Goal: Transaction & Acquisition: Download file/media

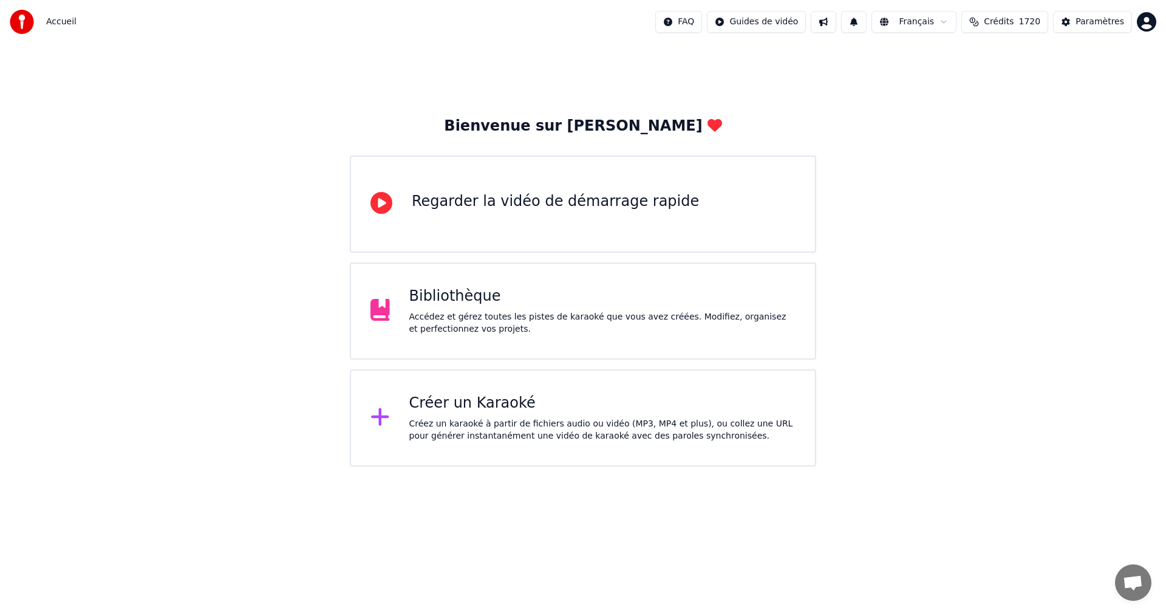
click at [451, 303] on div "Bibliothèque" at bounding box center [602, 296] width 387 height 19
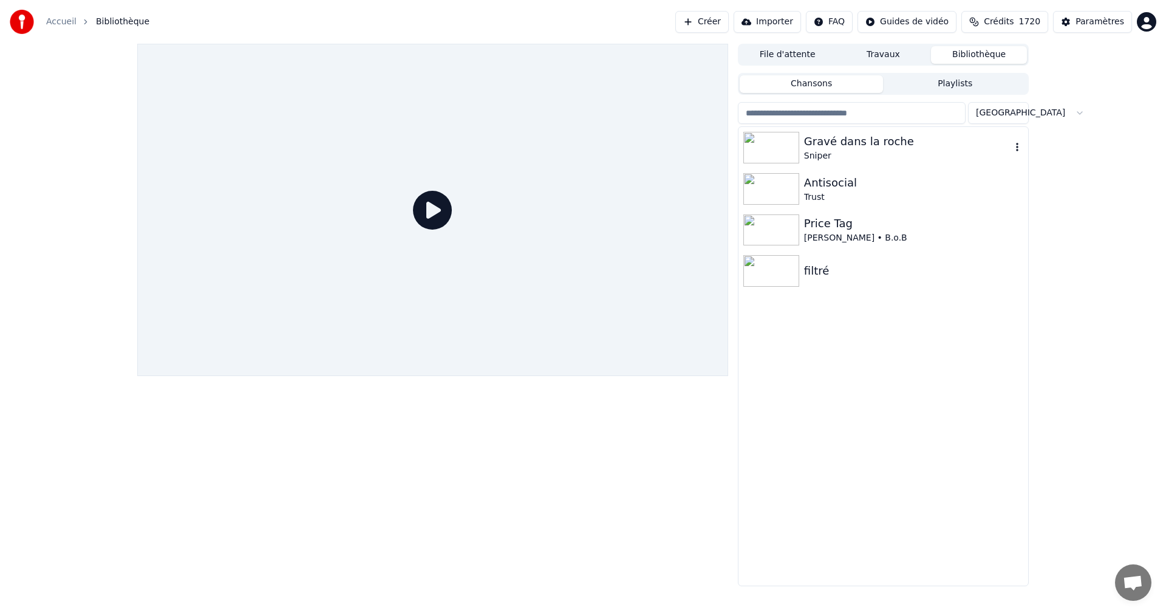
click at [1020, 151] on icon "button" at bounding box center [1017, 147] width 12 height 10
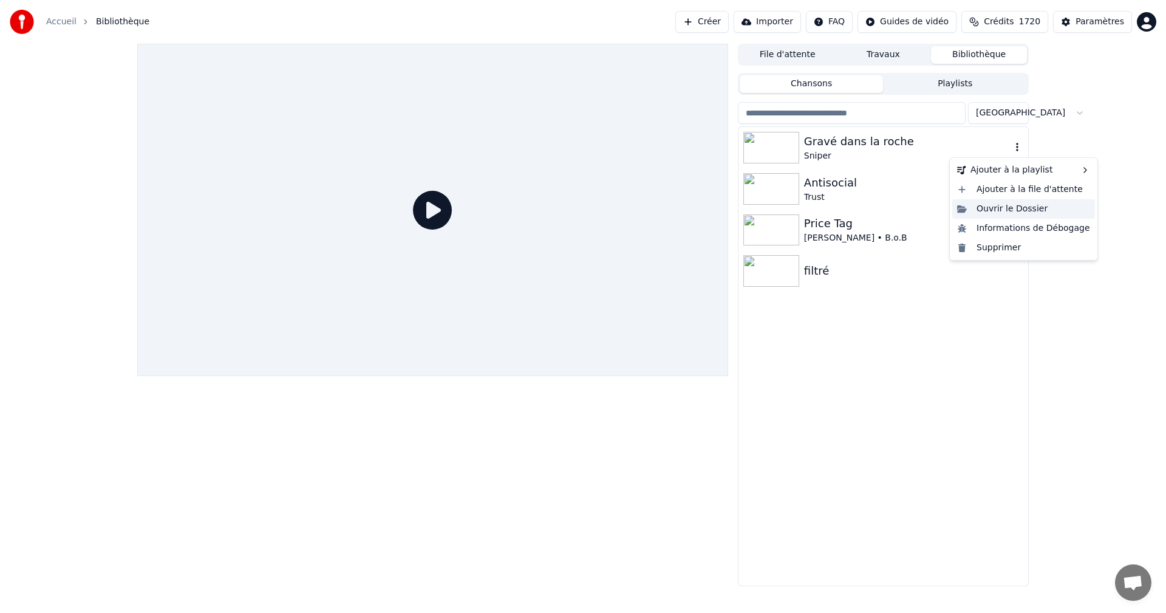
click at [1009, 213] on div "Ouvrir le Dossier" at bounding box center [1023, 208] width 143 height 19
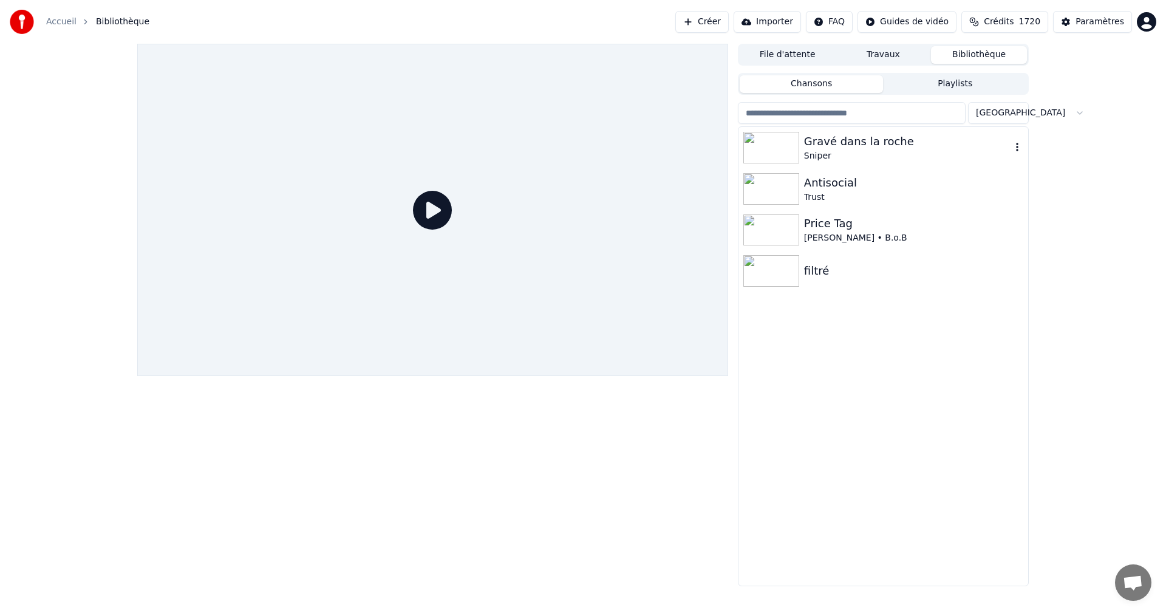
click at [828, 135] on div "Gravé dans la roche" at bounding box center [907, 141] width 207 height 17
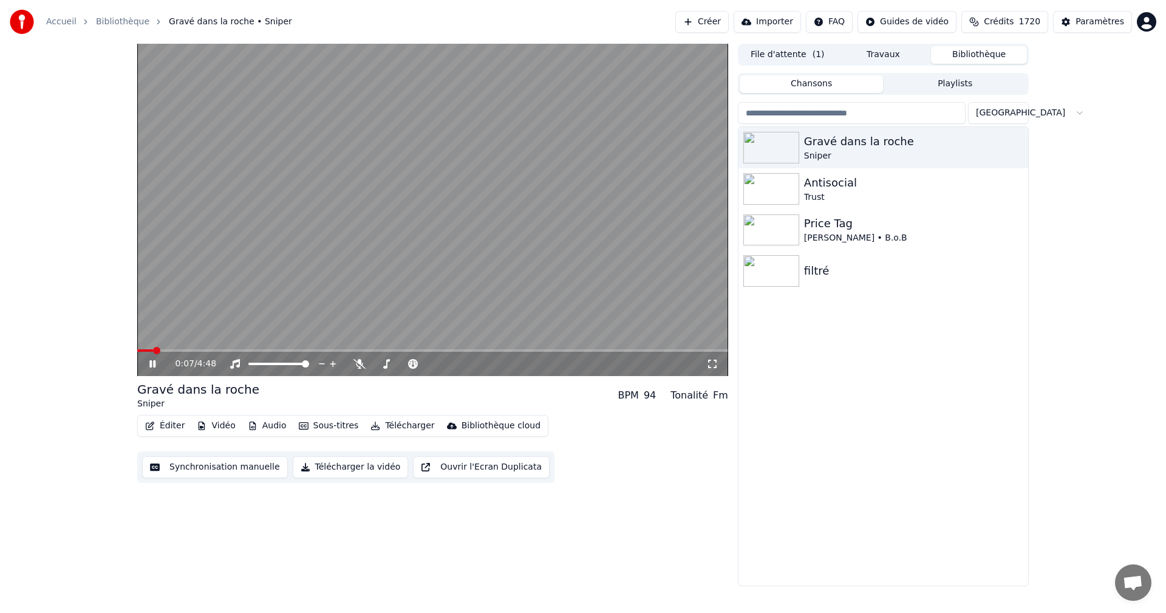
click at [330, 468] on button "Télécharger la vidéo" at bounding box center [351, 467] width 116 height 22
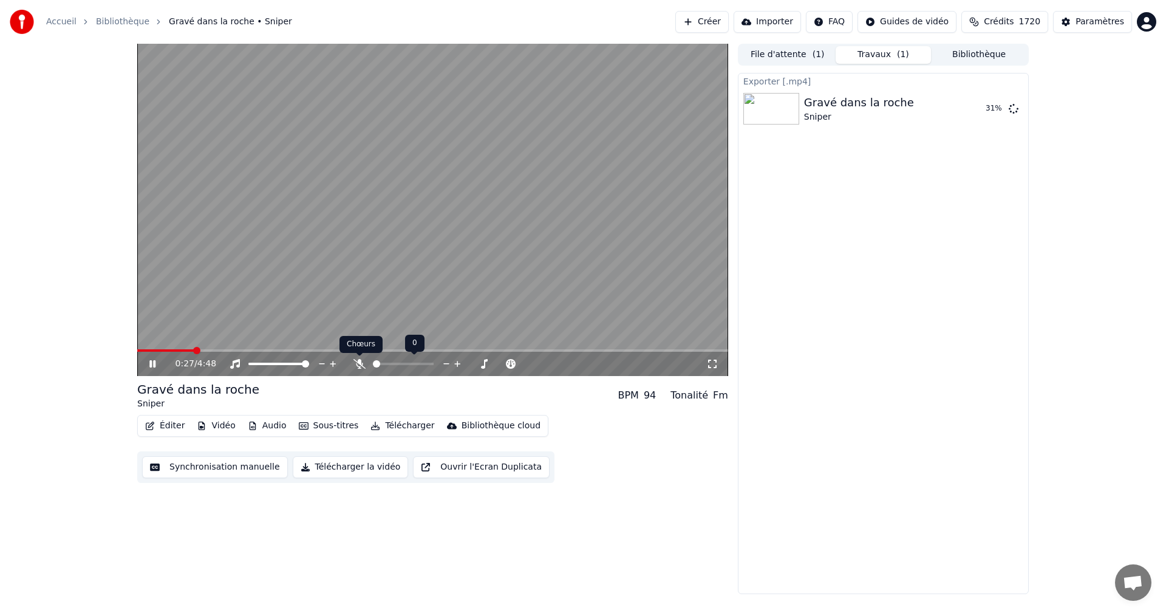
click at [363, 364] on icon at bounding box center [359, 364] width 12 height 10
click at [982, 109] on button "Afficher" at bounding box center [976, 109] width 53 height 22
click at [496, 262] on video at bounding box center [432, 210] width 591 height 332
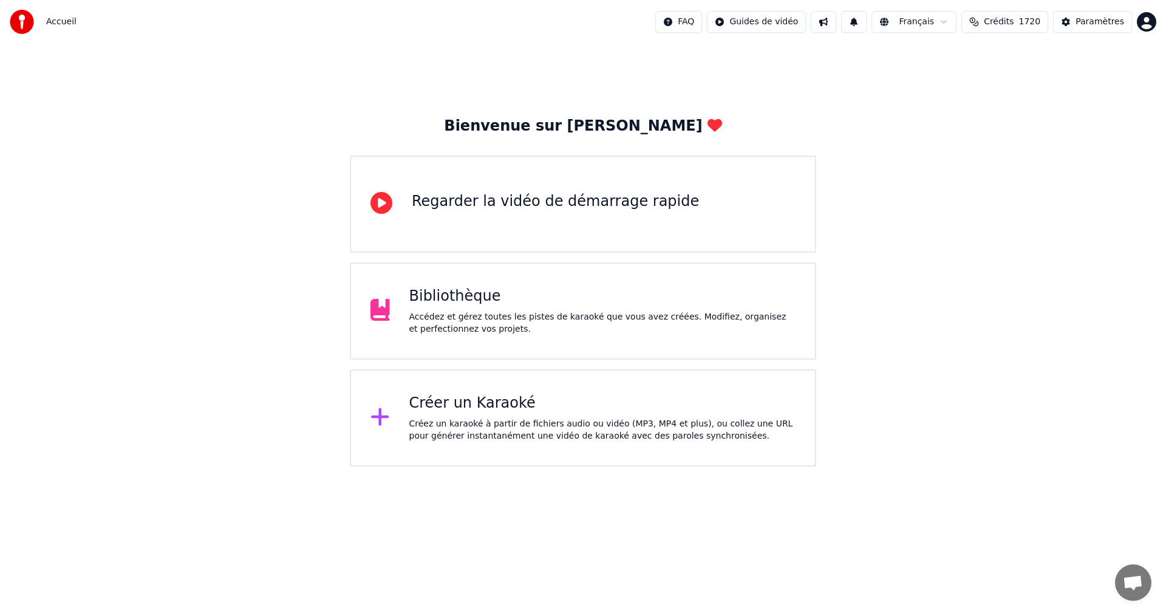
click at [511, 295] on div "Bibliothèque" at bounding box center [602, 296] width 387 height 19
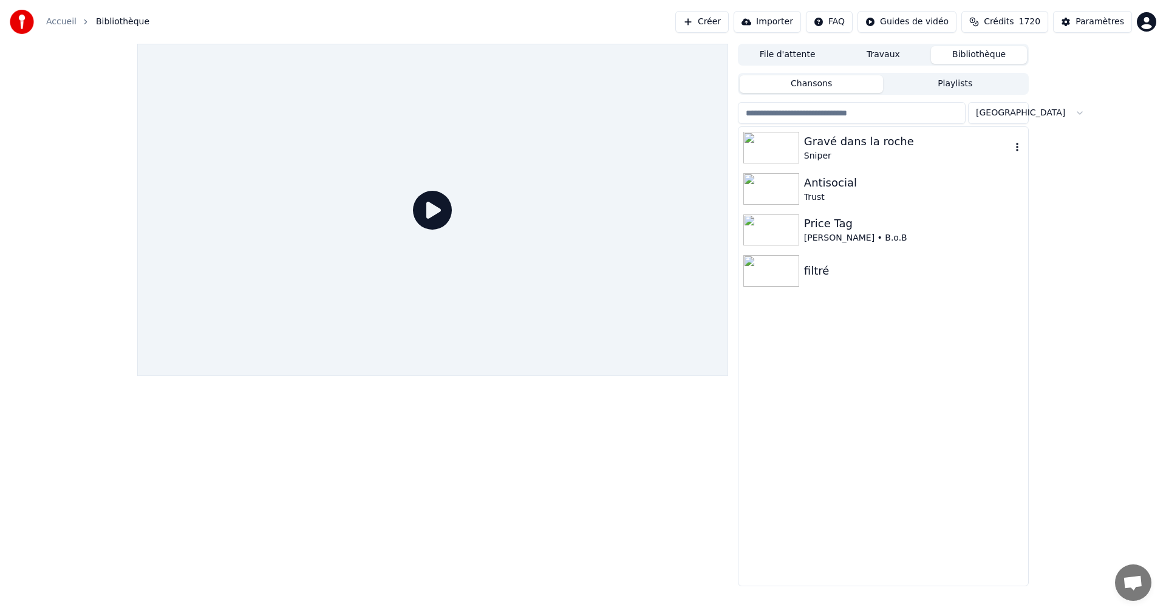
click at [799, 150] on div at bounding box center [773, 148] width 61 height 32
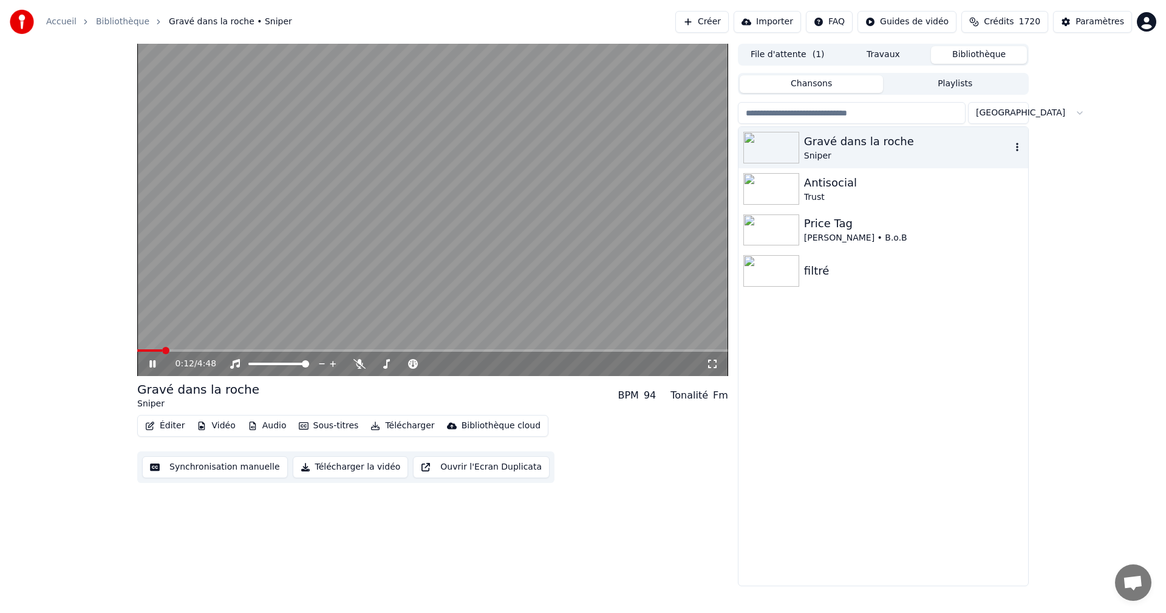
click at [1017, 149] on icon "button" at bounding box center [1017, 147] width 12 height 10
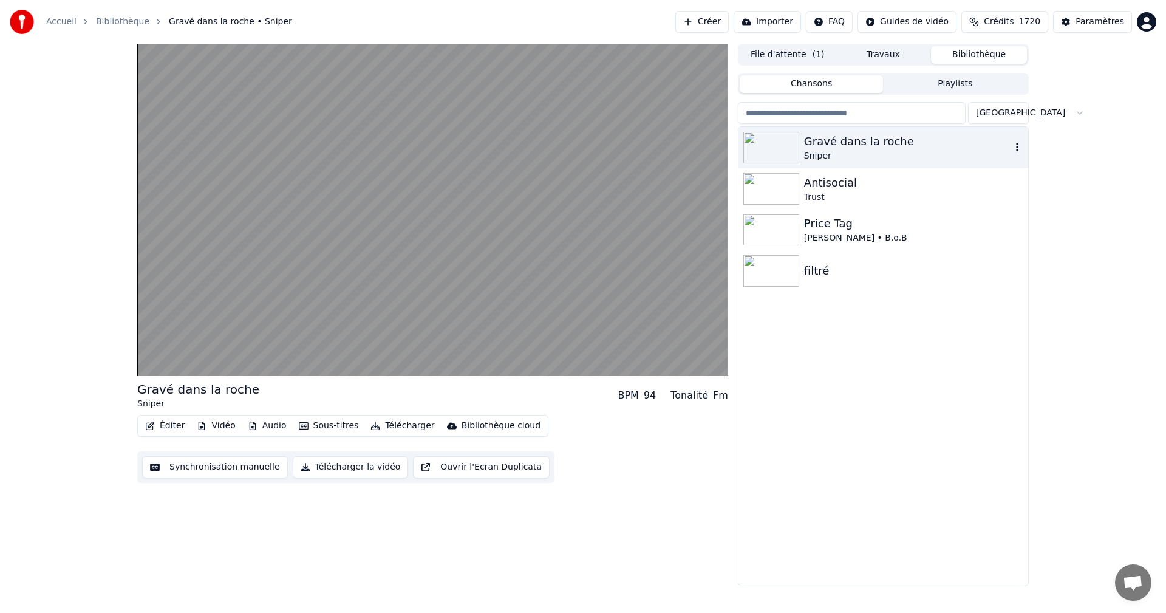
click at [1020, 147] on icon "button" at bounding box center [1017, 147] width 12 height 10
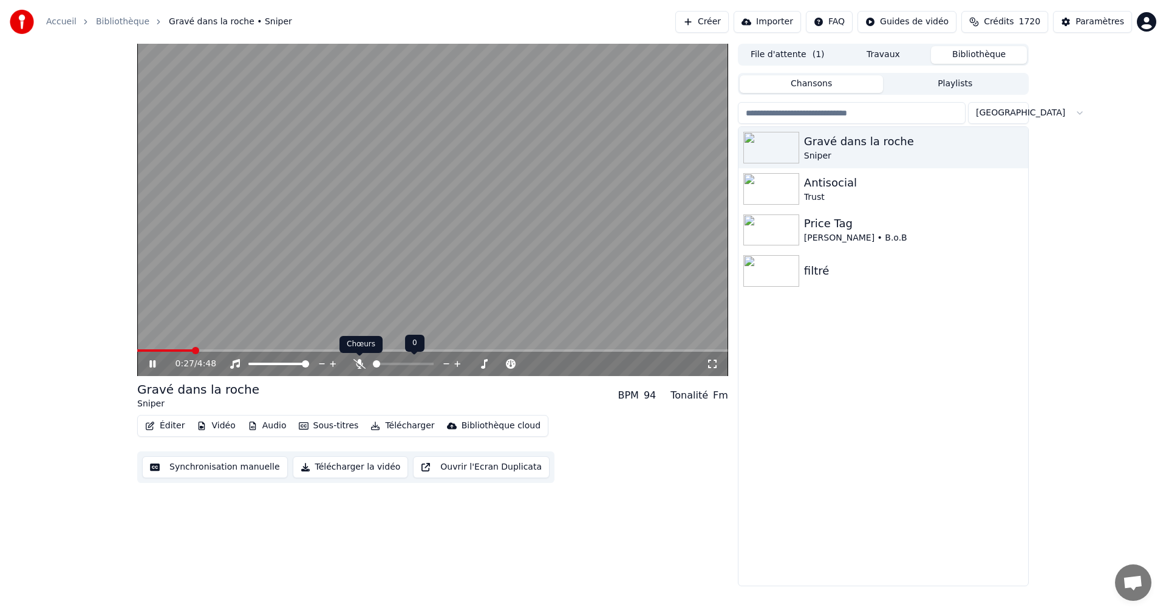
click at [357, 360] on icon at bounding box center [359, 364] width 12 height 10
click at [407, 235] on video at bounding box center [432, 210] width 591 height 332
click at [1014, 150] on icon "button" at bounding box center [1017, 147] width 12 height 10
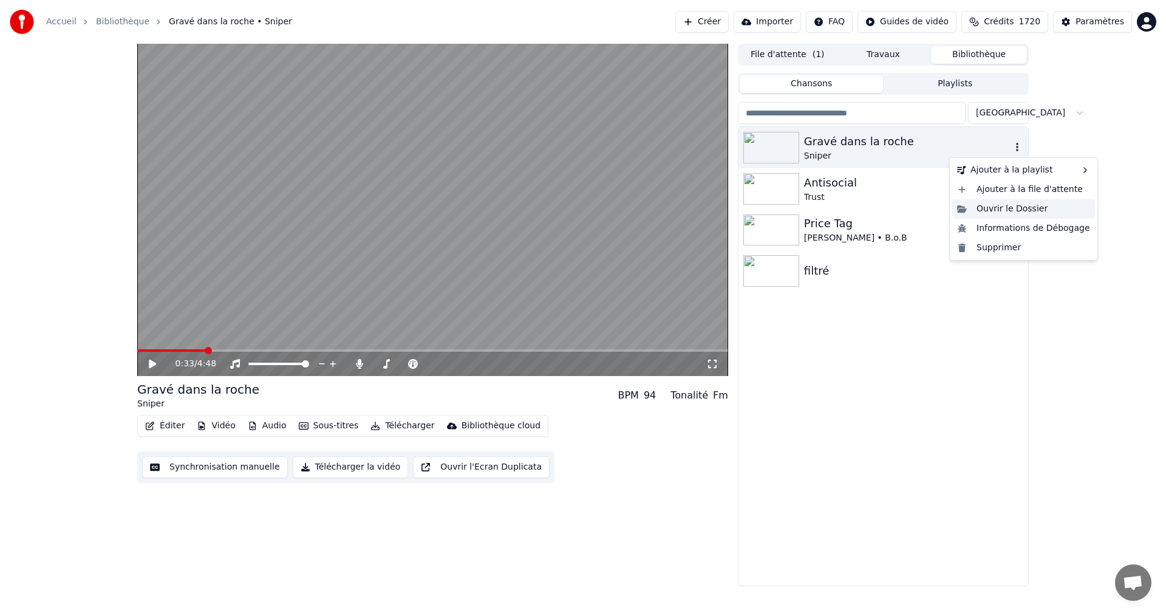
click at [1023, 216] on div "Ouvrir le Dossier" at bounding box center [1023, 208] width 143 height 19
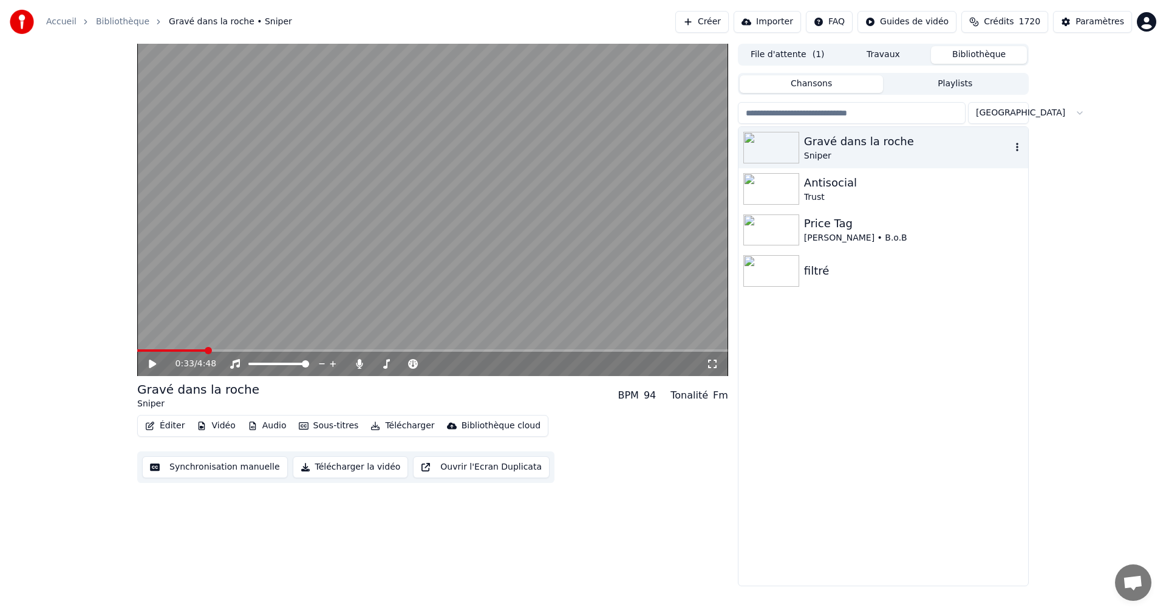
click at [916, 148] on div "Gravé dans la roche" at bounding box center [907, 141] width 207 height 17
click at [1018, 148] on icon "button" at bounding box center [1017, 147] width 12 height 10
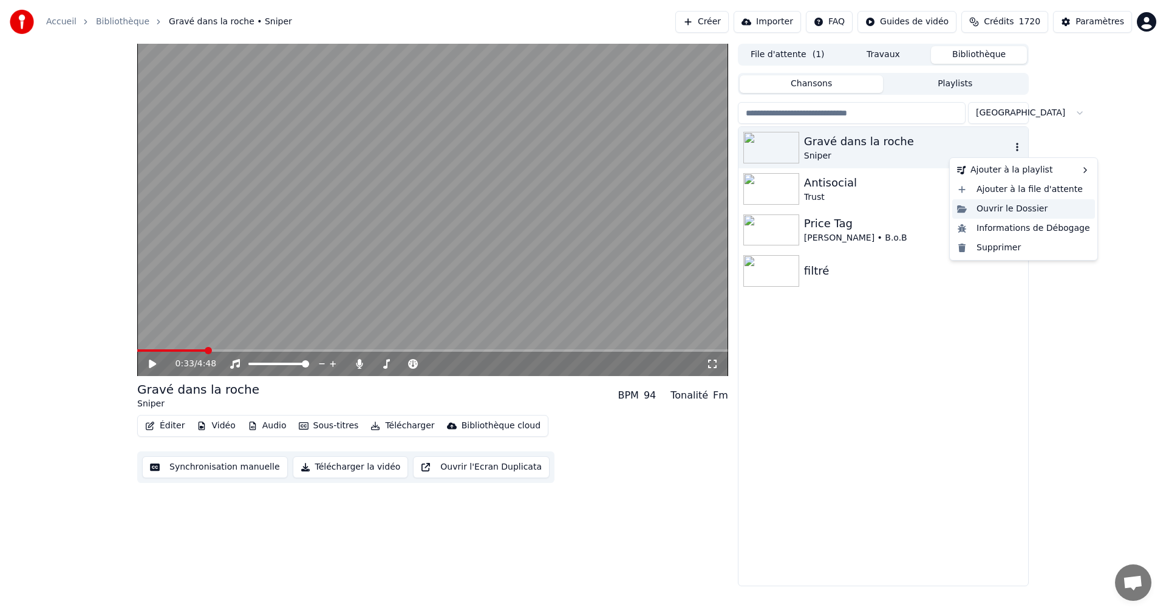
click at [1007, 209] on div "Ouvrir le Dossier" at bounding box center [1023, 208] width 143 height 19
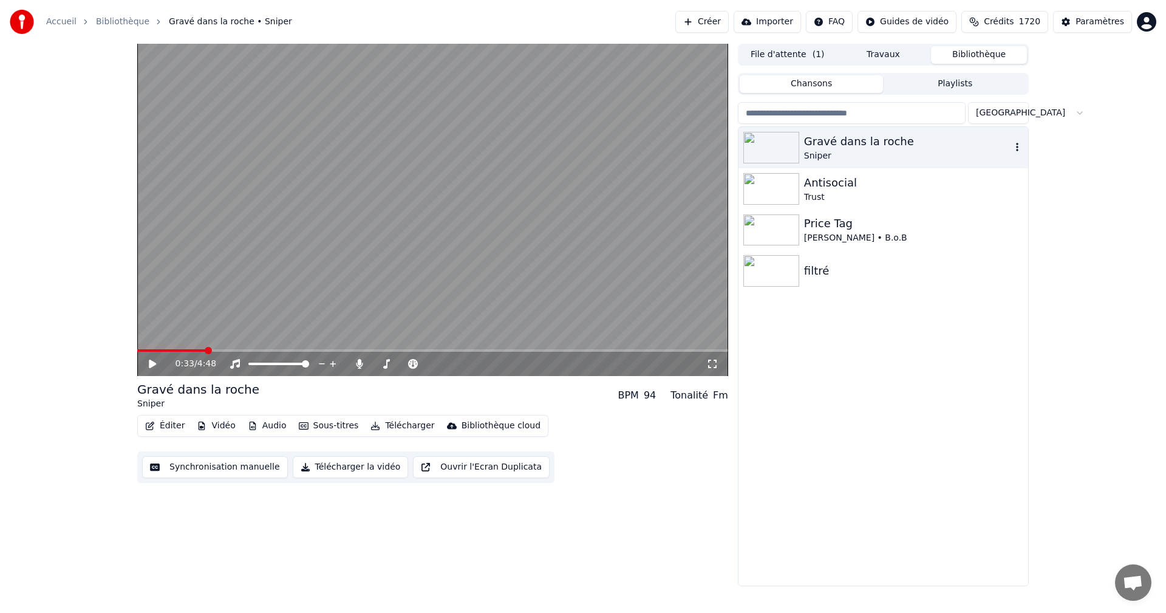
click at [870, 138] on div "Gravé dans la roche" at bounding box center [907, 141] width 207 height 17
click at [1020, 149] on icon "button" at bounding box center [1017, 147] width 12 height 10
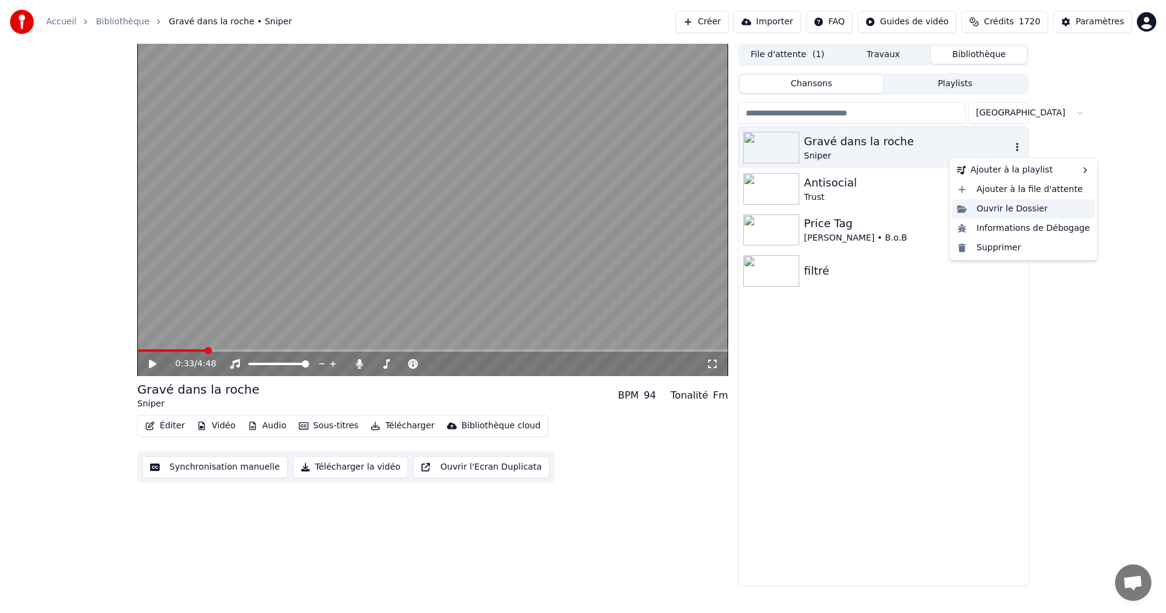
click at [1027, 213] on div "Ouvrir le Dossier" at bounding box center [1023, 208] width 143 height 19
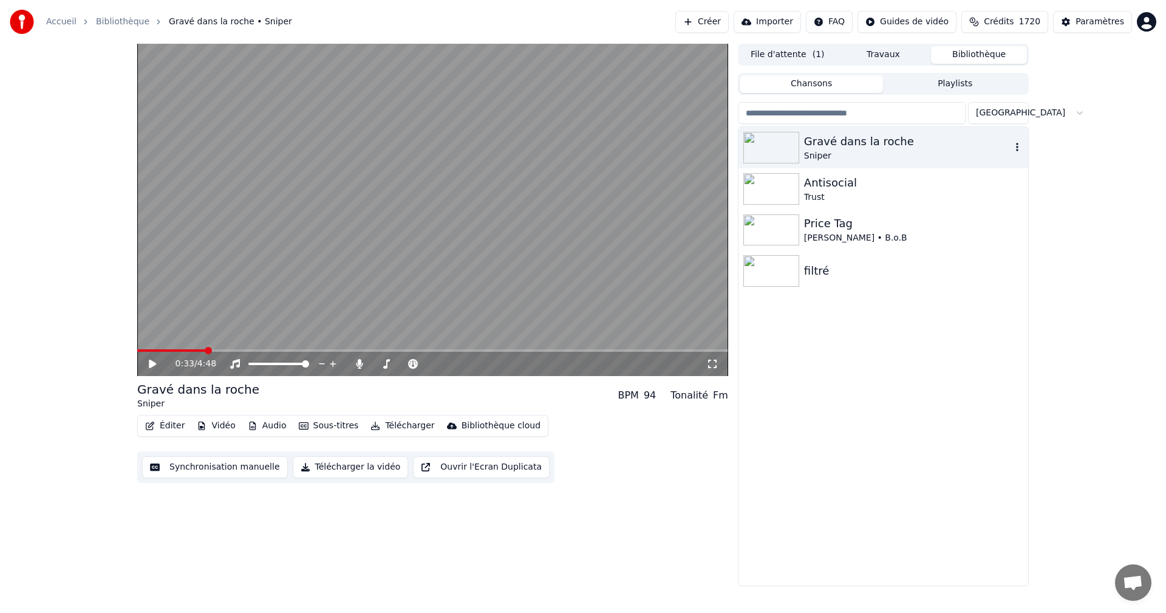
click at [859, 146] on div "Gravé dans la roche" at bounding box center [907, 141] width 207 height 17
click at [1017, 143] on icon "button" at bounding box center [1017, 147] width 12 height 10
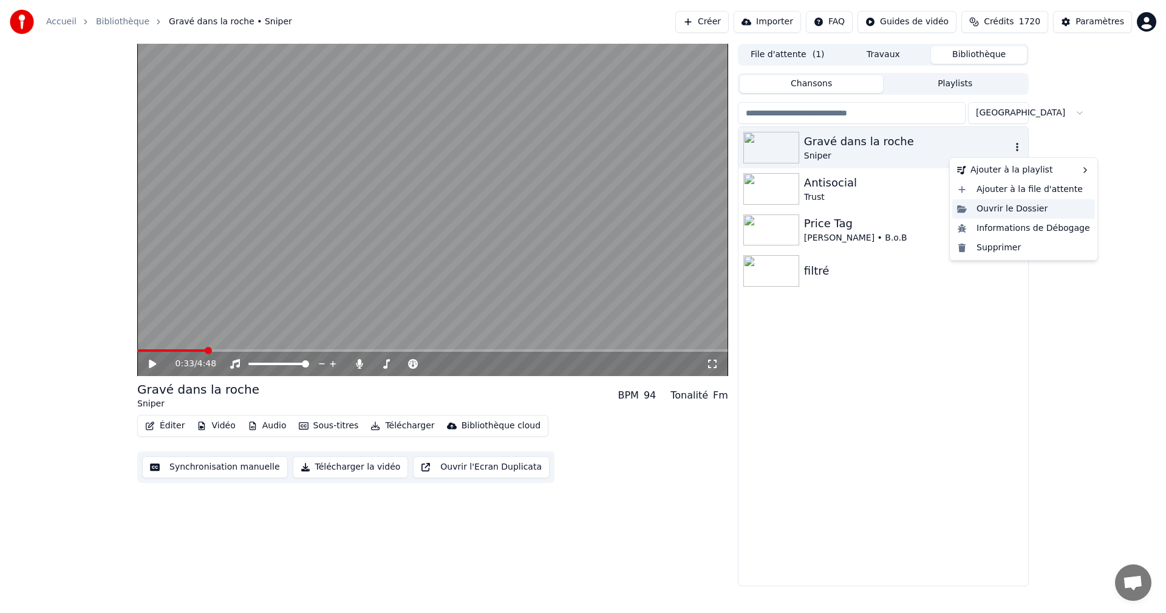
click at [1032, 206] on div "Ouvrir le Dossier" at bounding box center [1023, 208] width 143 height 19
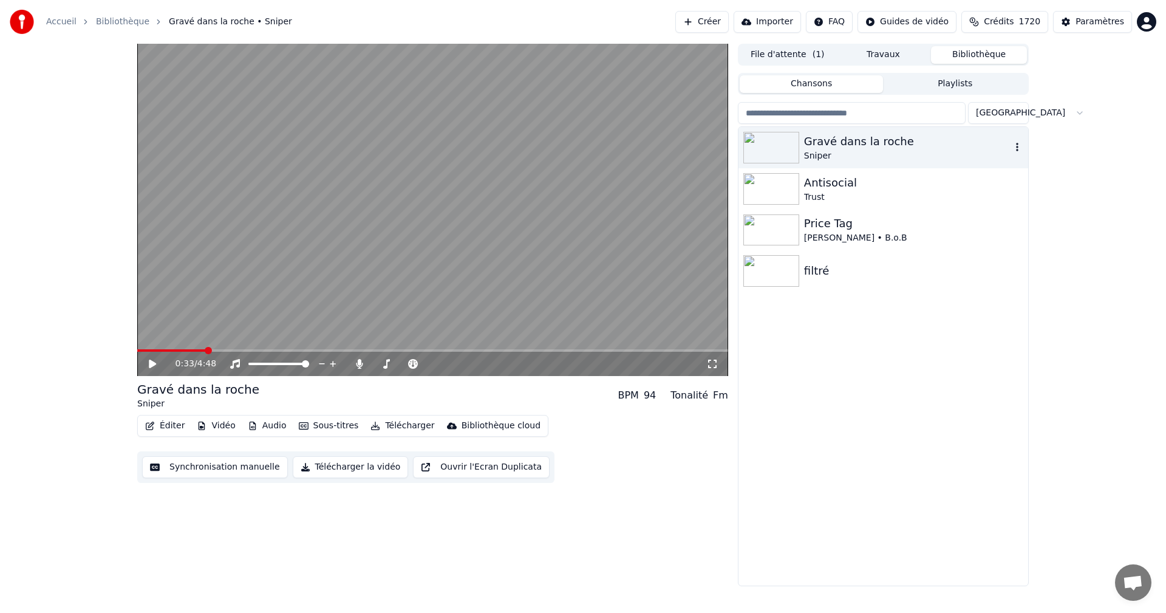
click at [333, 474] on button "Télécharger la vidéo" at bounding box center [351, 467] width 116 height 22
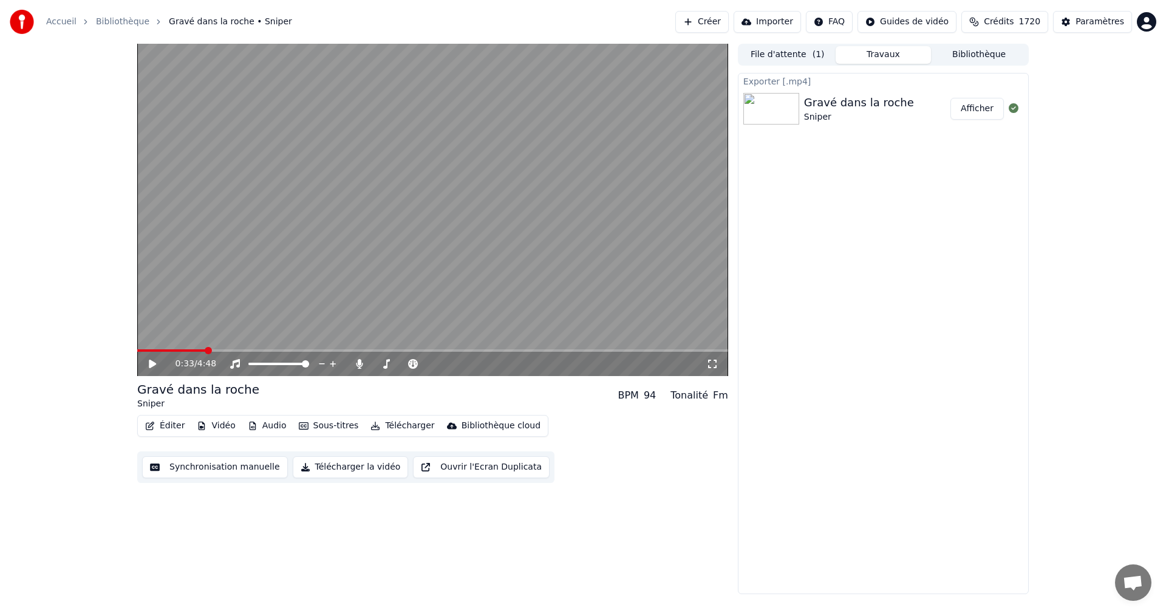
click at [990, 109] on button "Afficher" at bounding box center [976, 109] width 53 height 22
click at [989, 106] on button "Afficher" at bounding box center [976, 109] width 53 height 22
click at [983, 111] on button "Afficher" at bounding box center [976, 109] width 53 height 22
click at [358, 466] on button "Télécharger la vidéo" at bounding box center [351, 467] width 116 height 22
click at [994, 107] on button "Afficher" at bounding box center [976, 109] width 53 height 22
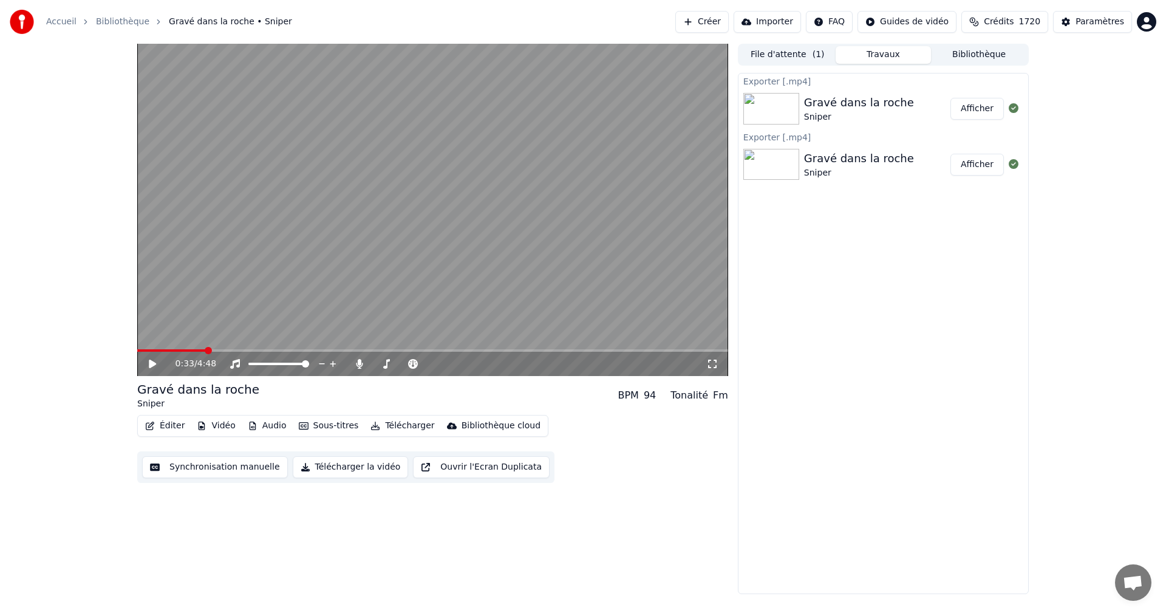
click at [990, 110] on button "Afficher" at bounding box center [976, 109] width 53 height 22
click at [979, 109] on button "Afficher" at bounding box center [976, 109] width 53 height 22
drag, startPoint x: 701, startPoint y: 382, endPoint x: 687, endPoint y: 384, distance: 14.1
click at [365, 474] on button "Télécharger la vidéo" at bounding box center [351, 467] width 116 height 22
click at [990, 169] on button "Afficher" at bounding box center [976, 165] width 53 height 22
